Goal: Task Accomplishment & Management: Complete application form

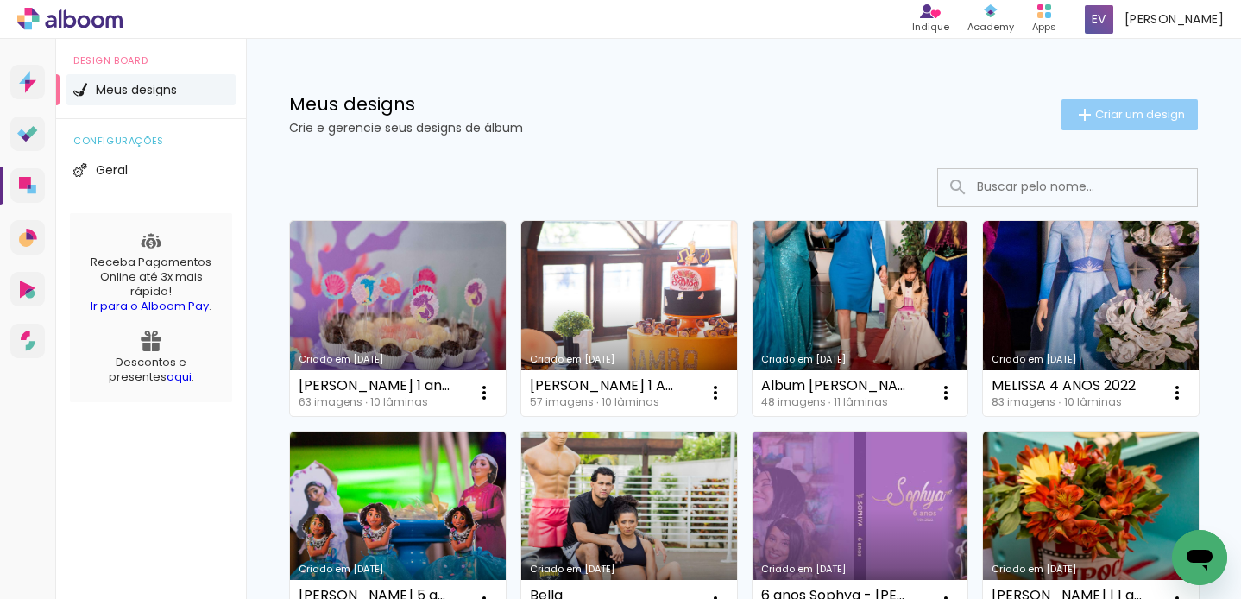
click at [1115, 116] on span "Criar um design" at bounding box center [1140, 114] width 90 height 11
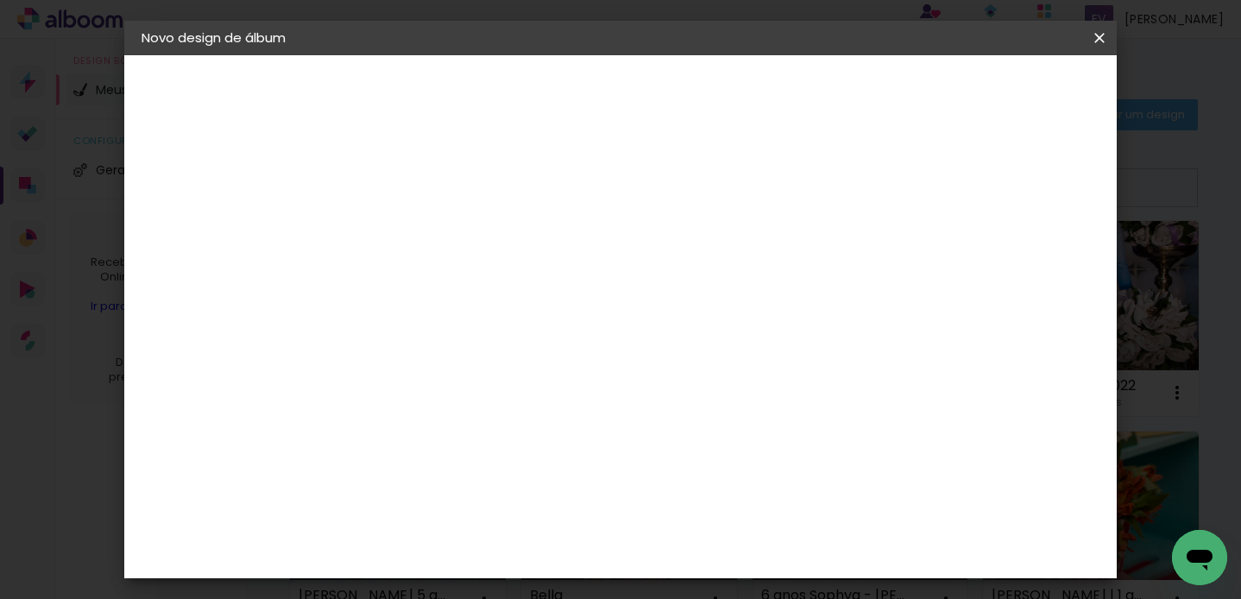
click at [424, 231] on input at bounding box center [424, 231] width 0 height 27
type input "A"
type input "[PERSON_NAME] 6 anos"
type paper-input "[PERSON_NAME] 6 anos"
click at [0, 0] on slot "Avançar" at bounding box center [0, 0] width 0 height 0
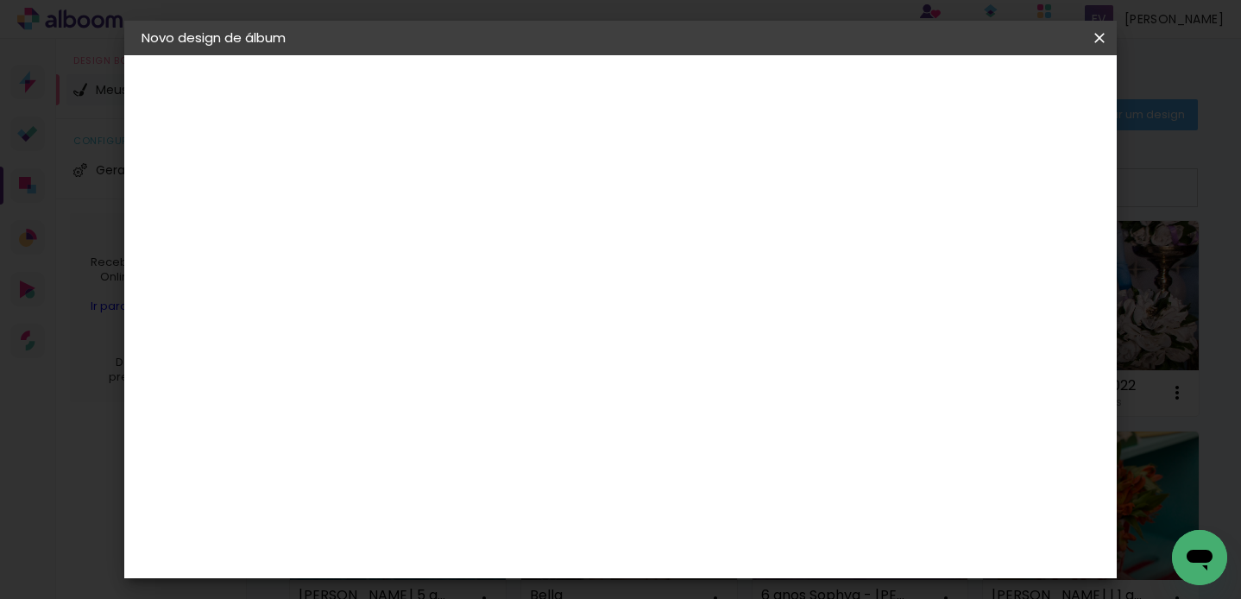
scroll to position [5, 0]
click at [555, 330] on input at bounding box center [467, 324] width 174 height 22
type input "go"
type paper-input "go"
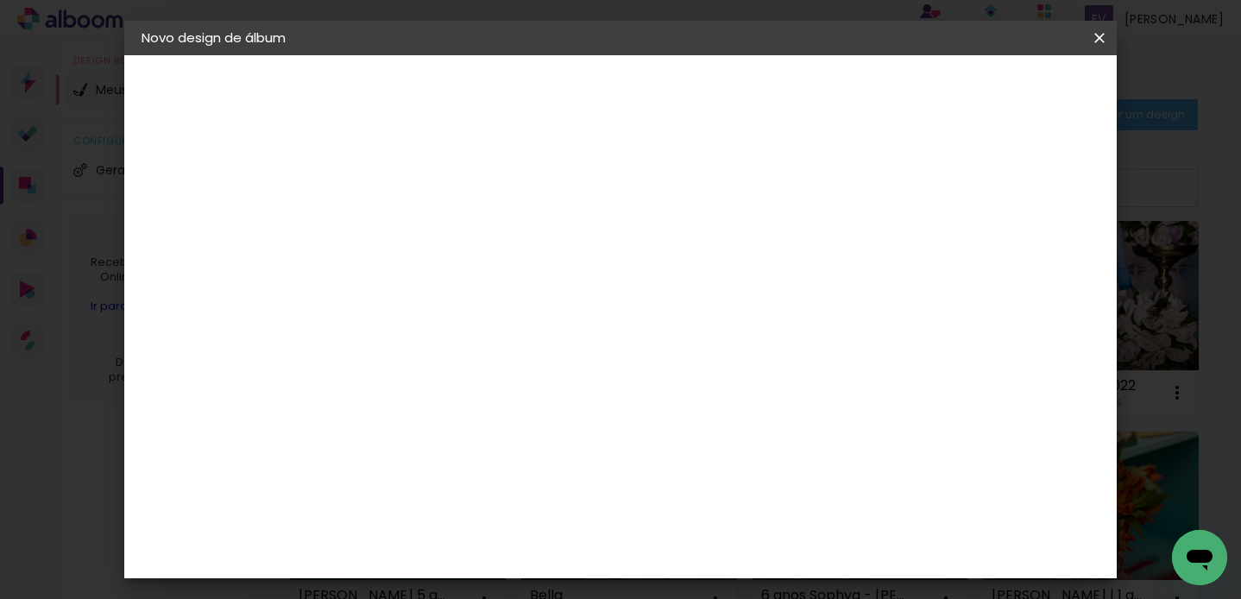
click at [454, 382] on div "Go image" at bounding box center [433, 394] width 42 height 28
click at [454, 391] on div "Go image" at bounding box center [433, 394] width 42 height 28
click at [701, 259] on paper-item "Tamanho Livre" at bounding box center [624, 262] width 154 height 38
click at [0, 0] on slot "Tamanho Livre" at bounding box center [0, 0] width 0 height 0
click at [454, 388] on div "Go image" at bounding box center [433, 394] width 42 height 28
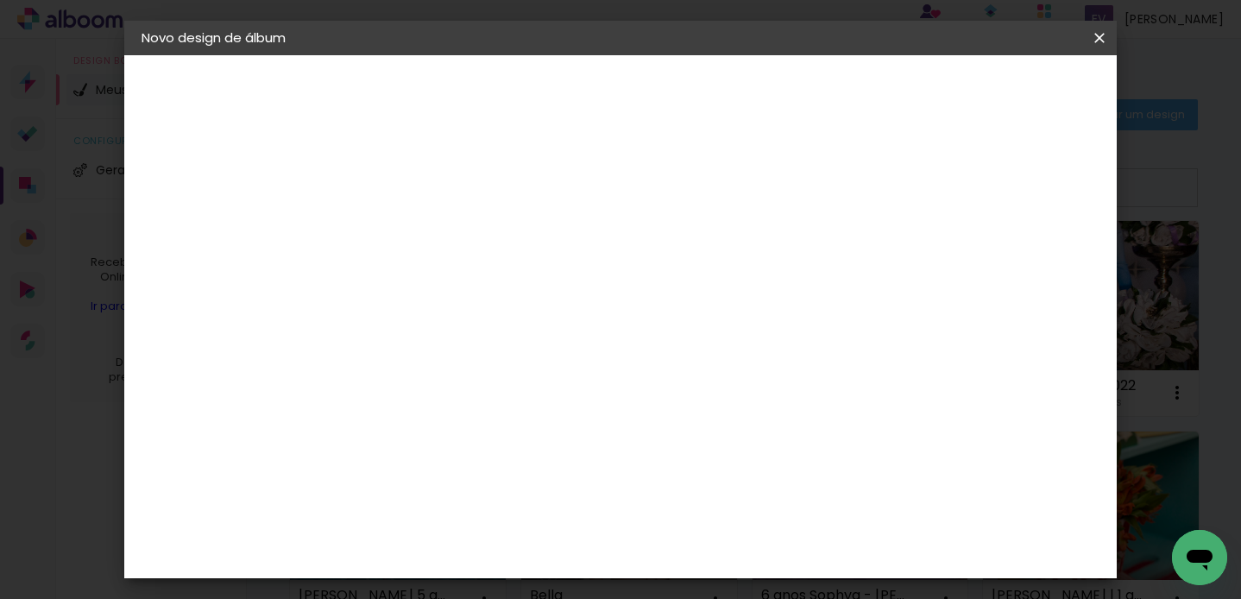
click at [520, 330] on input "go" at bounding box center [450, 328] width 140 height 22
click at [441, 387] on div "Go image" at bounding box center [433, 394] width 42 height 28
click at [405, 387] on paper-item "Go image" at bounding box center [450, 393] width 152 height 45
click at [0, 0] on slot "Avançar" at bounding box center [0, 0] width 0 height 0
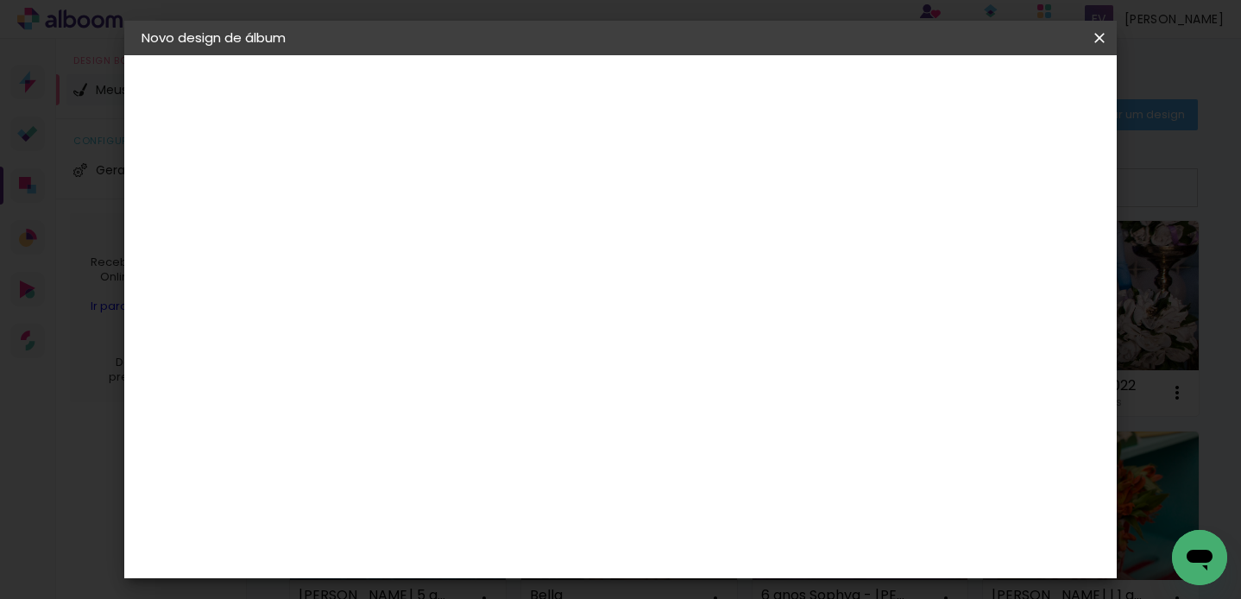
click at [518, 302] on paper-input-container "Linha" at bounding box center [468, 302] width 100 height 44
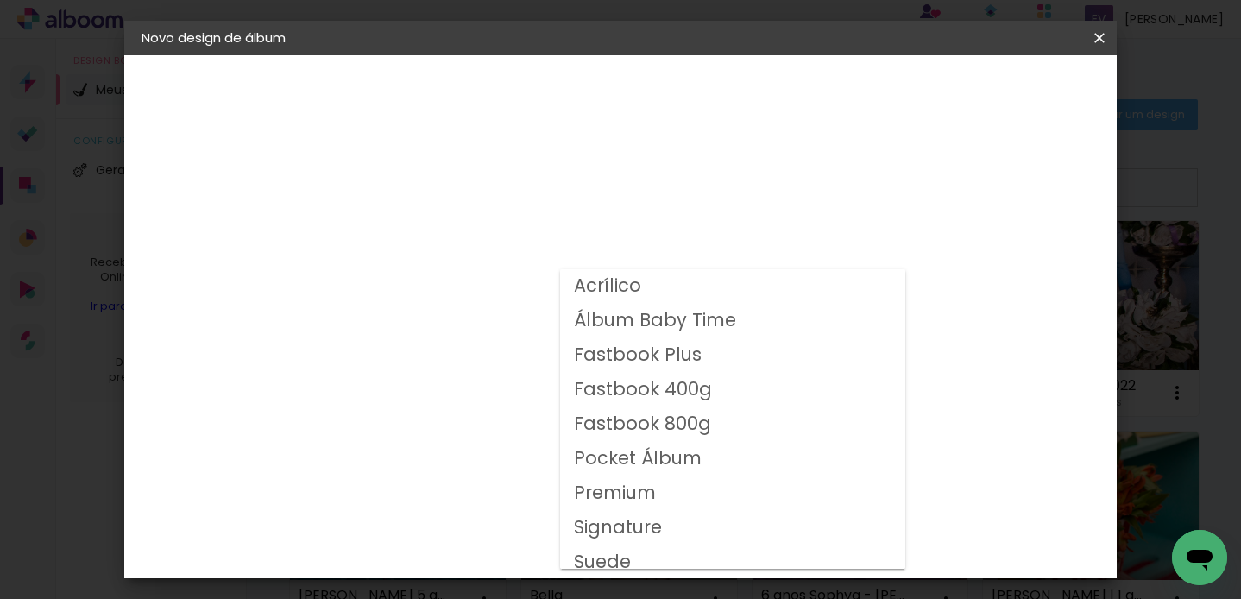
click at [0, 0] on slot "Fastbook 800g" at bounding box center [0, 0] width 0 height 0
type input "Fastbook 800g"
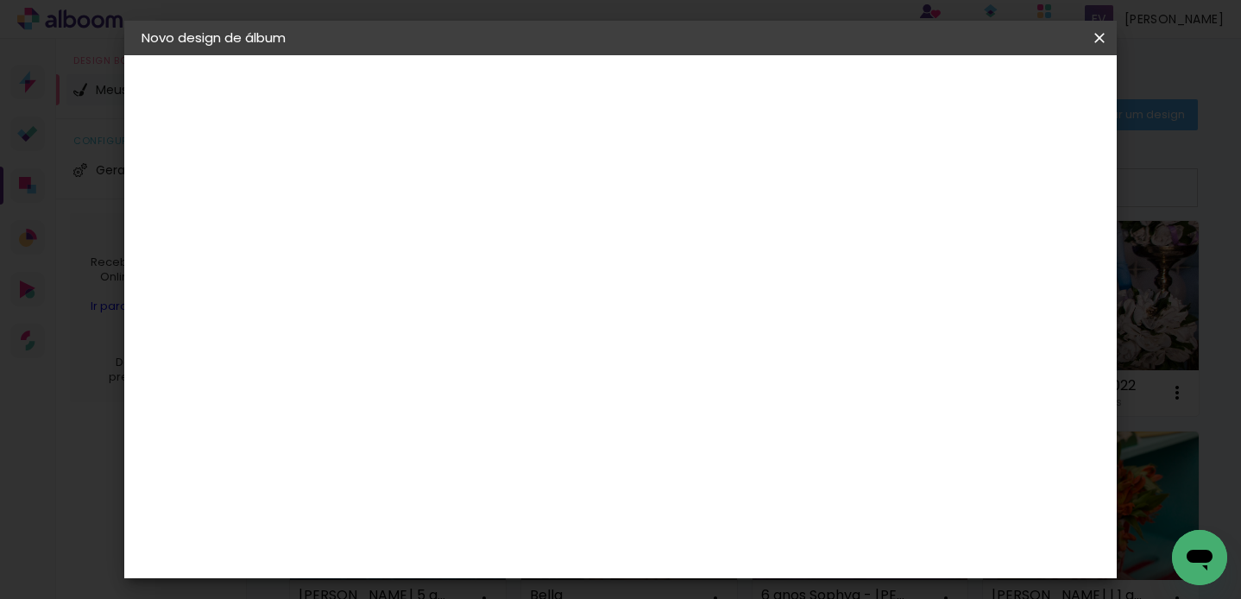
scroll to position [288, 0]
click at [540, 462] on span "20 × 20" at bounding box center [500, 490] width 80 height 56
click at [0, 0] on slot "Avançar" at bounding box center [0, 0] width 0 height 0
click at [736, 189] on div at bounding box center [728, 187] width 16 height 16
type paper-checkbox "on"
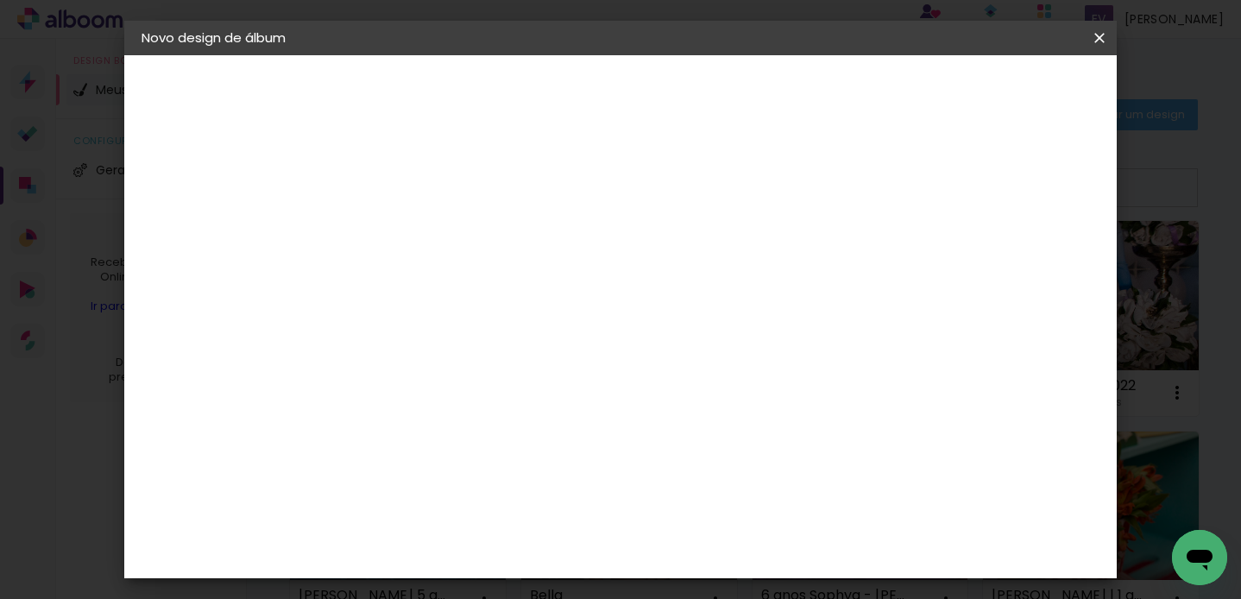
click at [391, 184] on input "2" at bounding box center [410, 186] width 60 height 22
type input "3"
type paper-input "3"
click at [833, 88] on span "Iniciar design" at bounding box center [794, 91] width 79 height 12
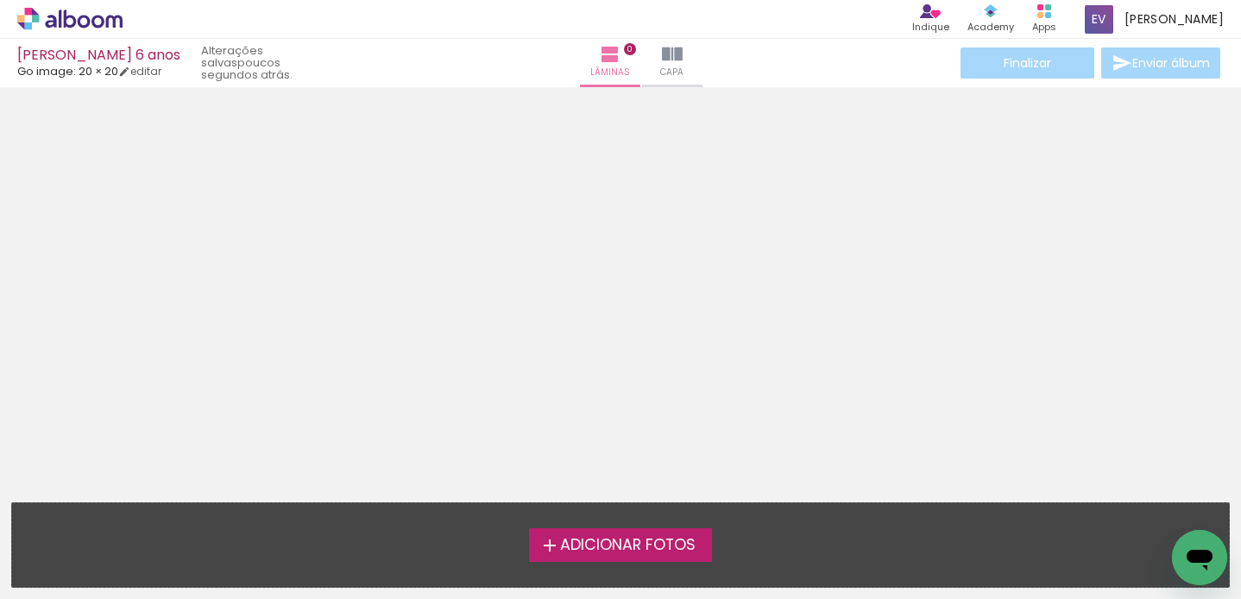
click at [605, 547] on span "Adicionar Fotos" at bounding box center [627, 545] width 135 height 16
click at [0, 0] on input "file" at bounding box center [0, 0] width 0 height 0
